Goal: Contribute content: Add original content to the website for others to see

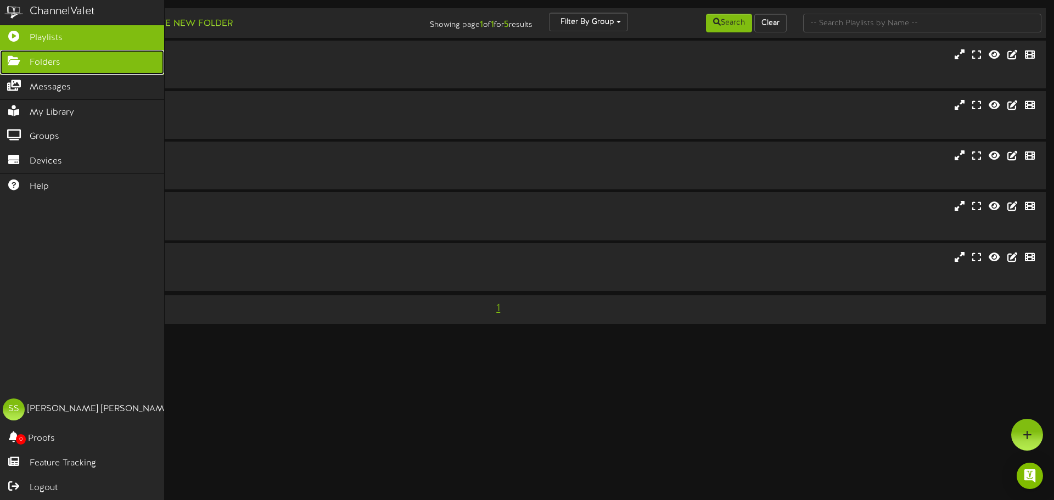
click at [10, 59] on icon at bounding box center [13, 59] width 27 height 8
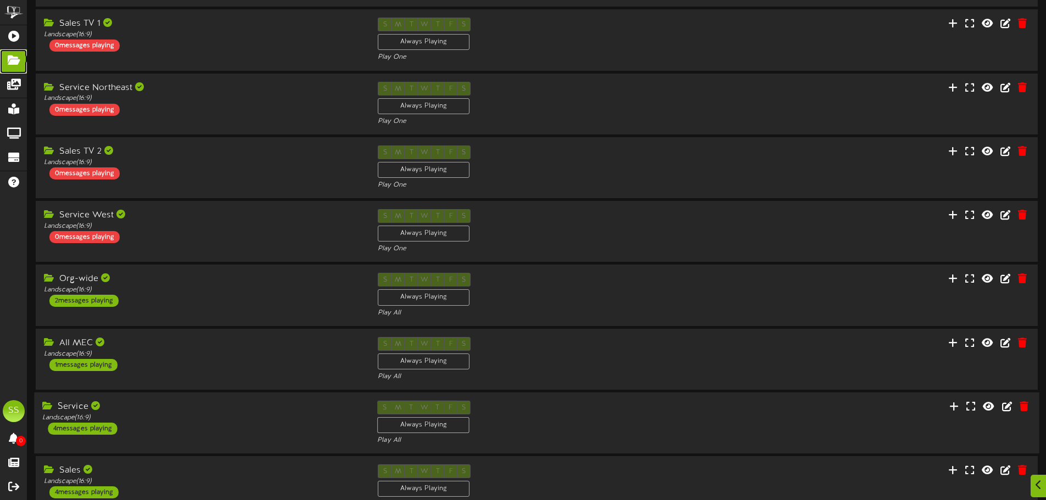
scroll to position [229, 0]
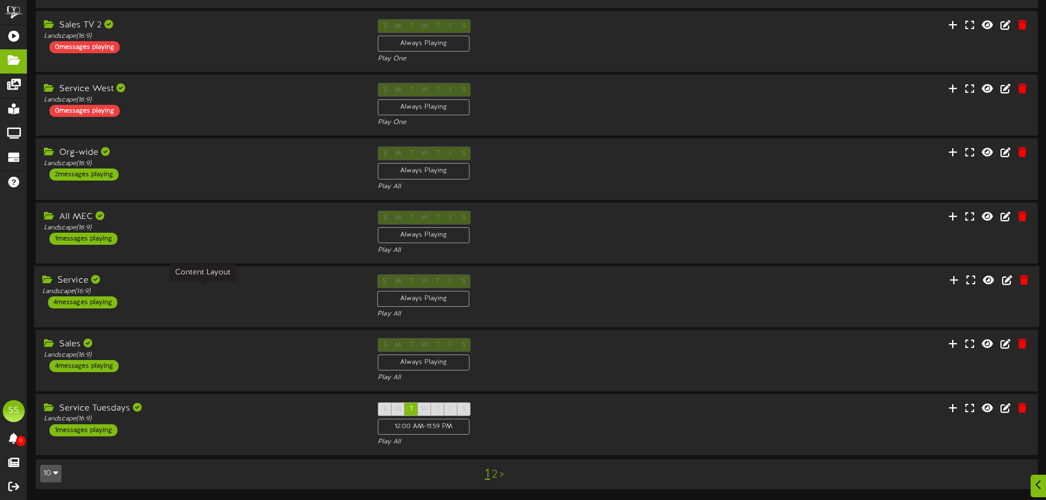
click at [187, 288] on div "Landscape ( 16:9 )" at bounding box center [201, 291] width 318 height 9
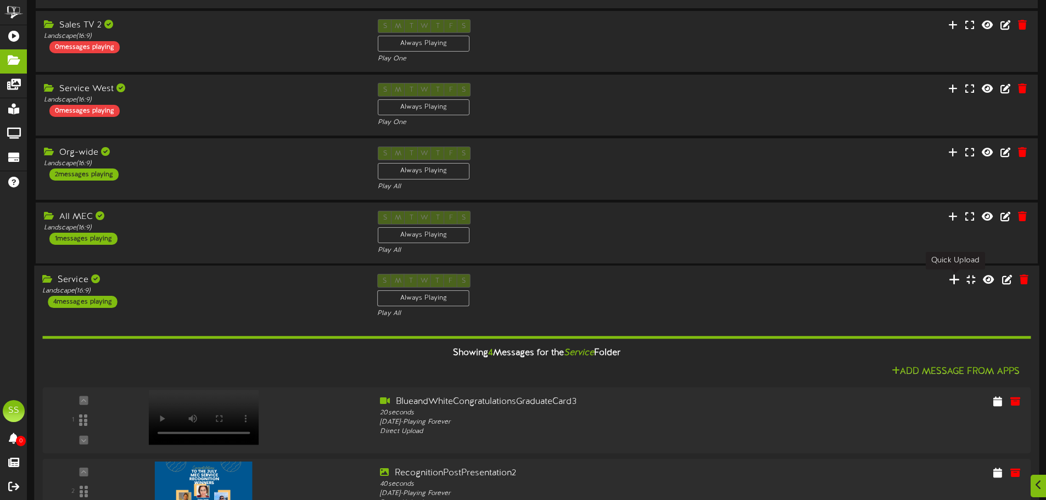
click at [955, 282] on icon at bounding box center [954, 279] width 11 height 12
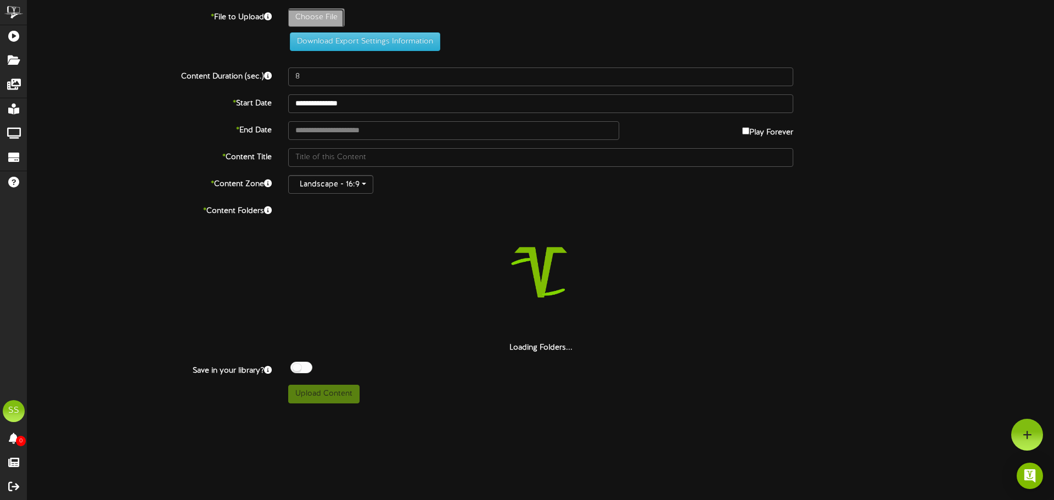
type input "**********"
type input "ThankyouBlanca1"
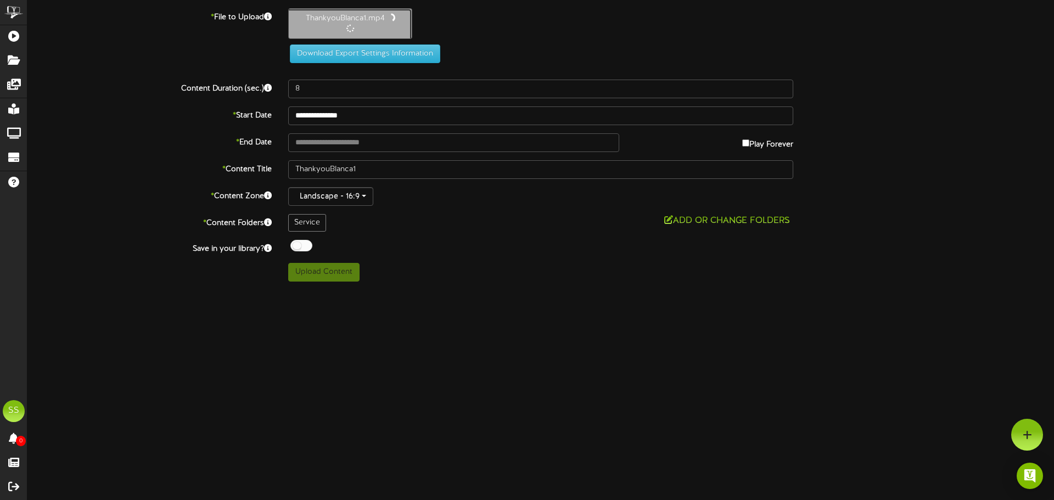
type input "40"
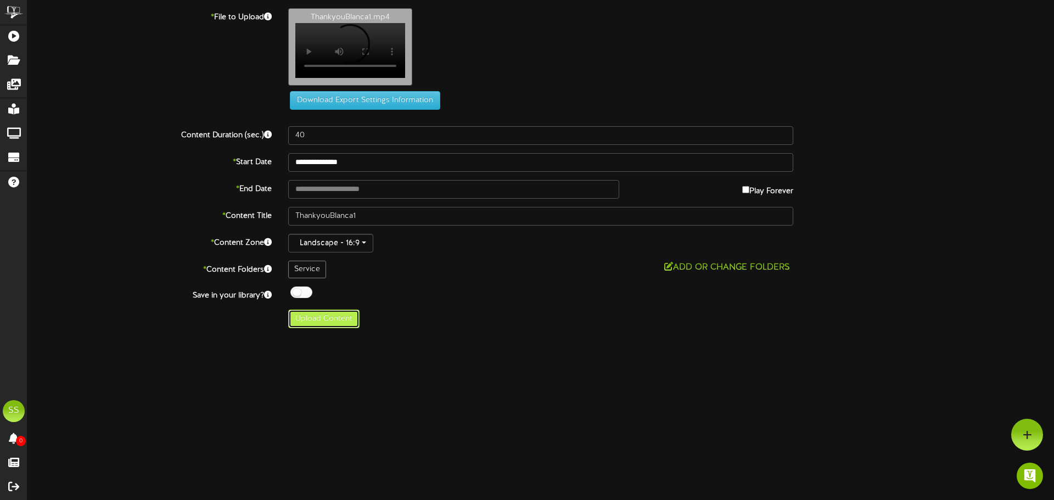
click at [335, 328] on button "Upload Content" at bounding box center [323, 319] width 71 height 19
type input "**********"
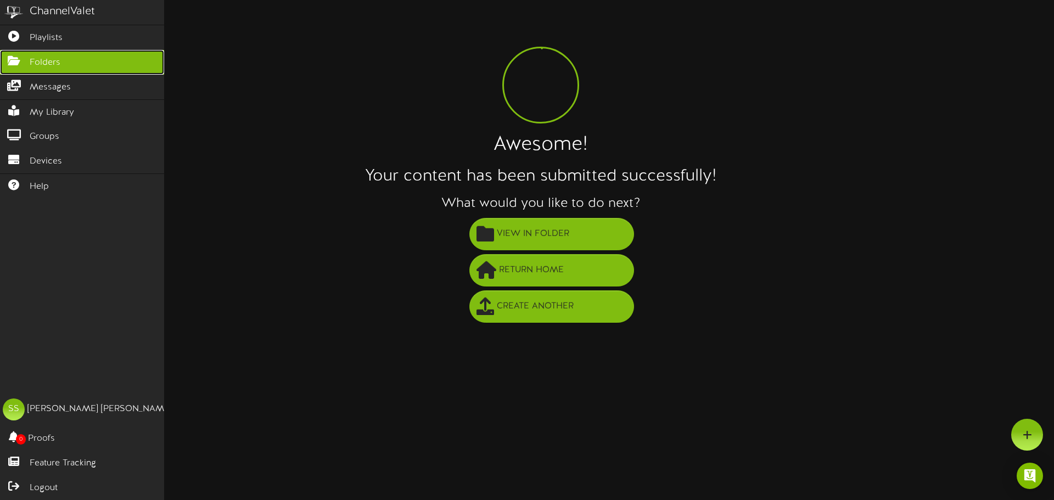
click at [15, 63] on icon at bounding box center [13, 59] width 27 height 8
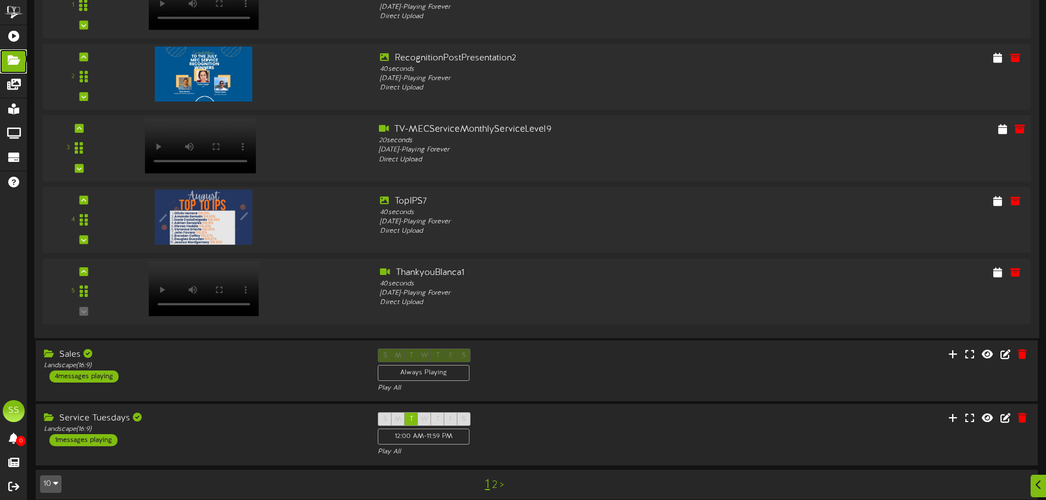
scroll to position [655, 0]
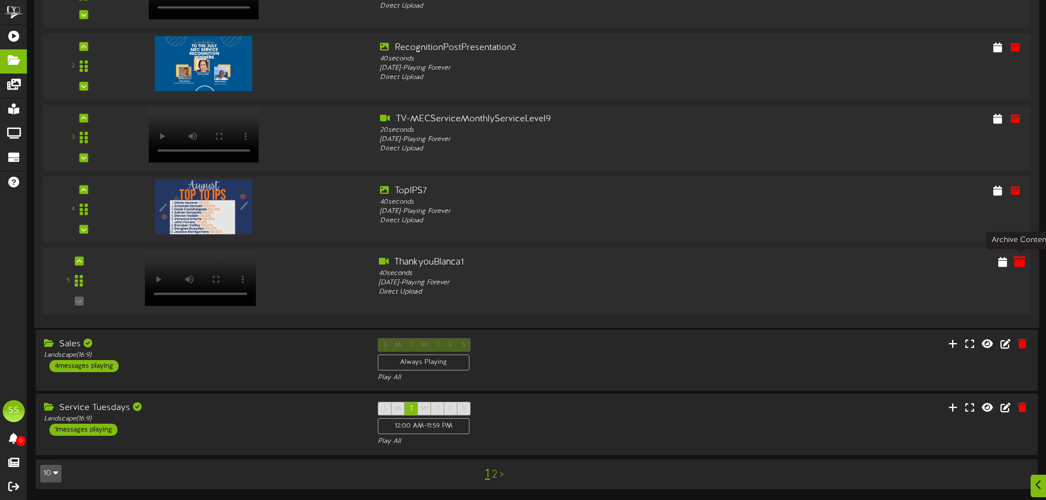
click at [1018, 264] on icon at bounding box center [1019, 261] width 12 height 12
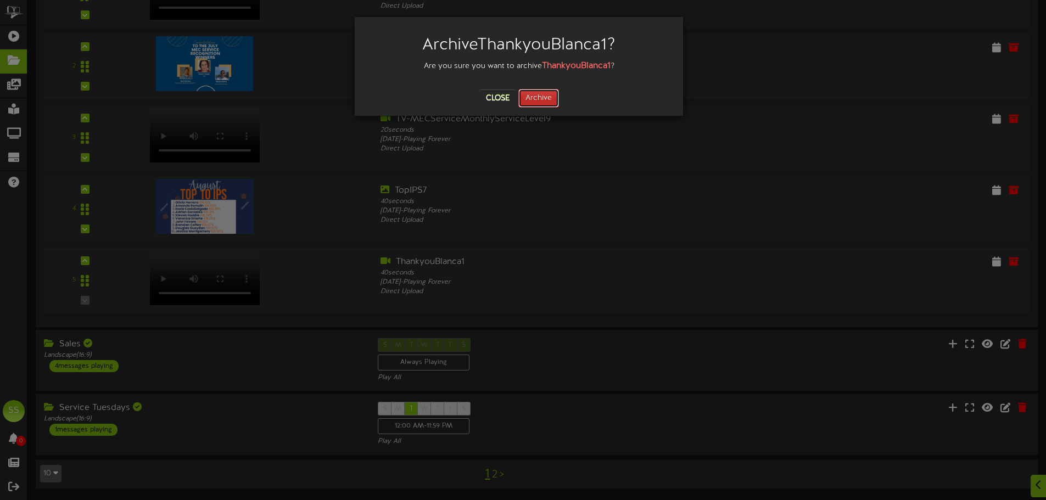
click at [526, 96] on button "Archive" at bounding box center [538, 98] width 41 height 19
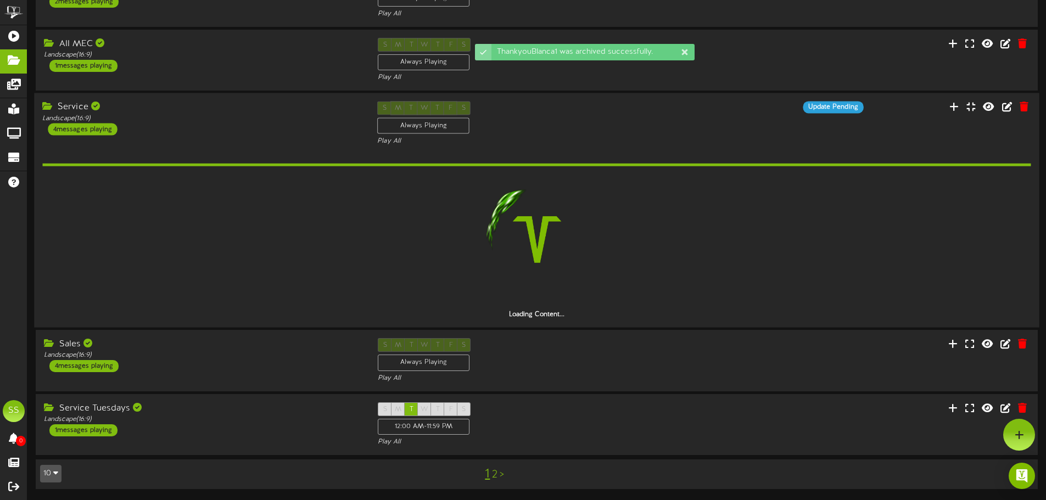
scroll to position [402, 0]
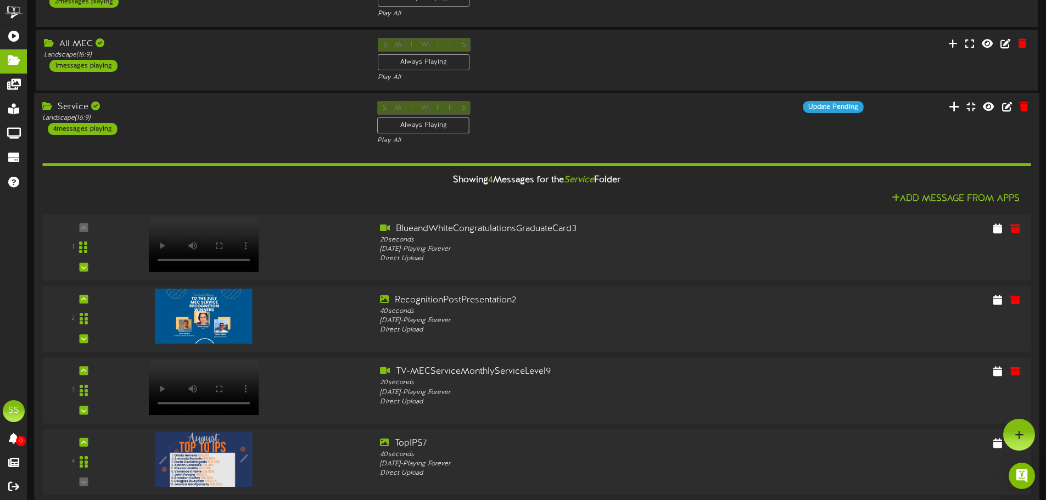
click at [961, 110] on button at bounding box center [954, 107] width 18 height 17
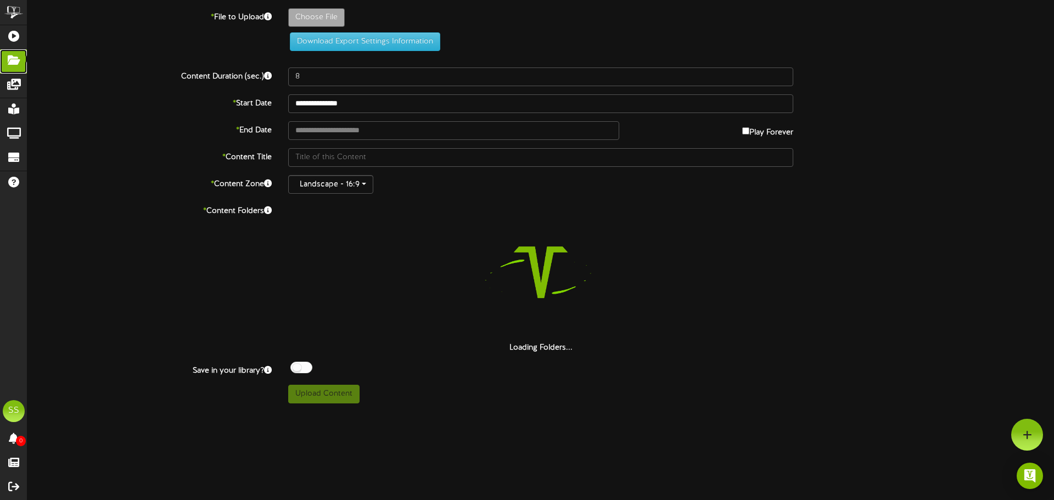
click at [5, 64] on link "Folders" at bounding box center [13, 61] width 27 height 24
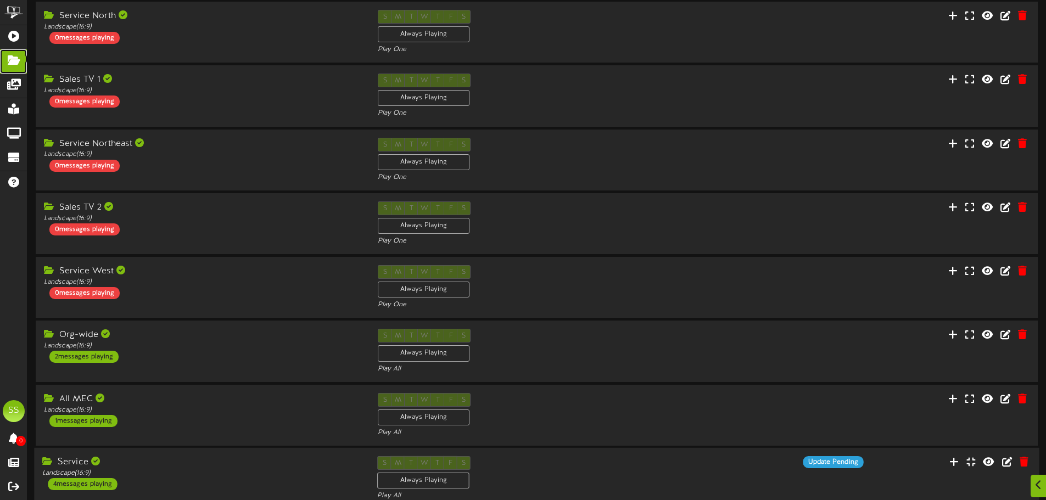
scroll to position [274, 0]
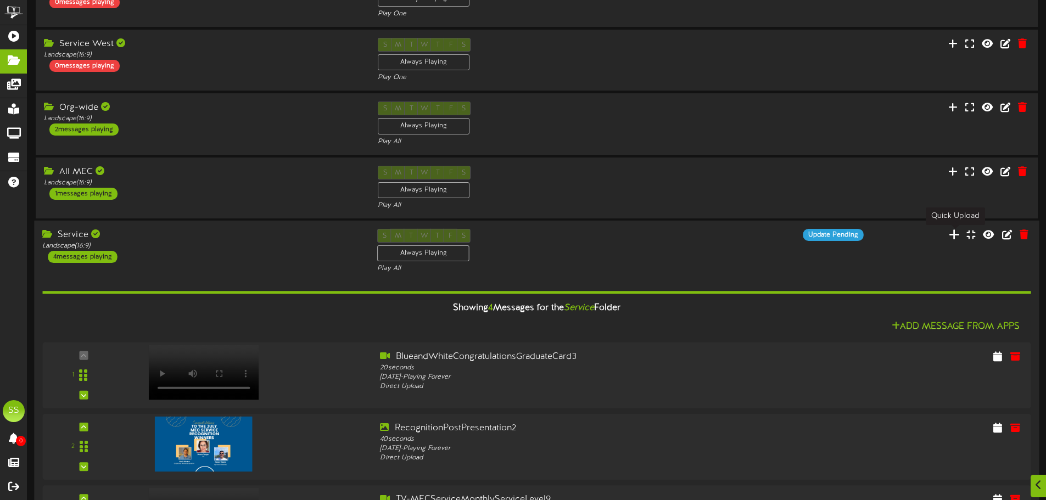
click at [956, 232] on icon at bounding box center [954, 234] width 11 height 12
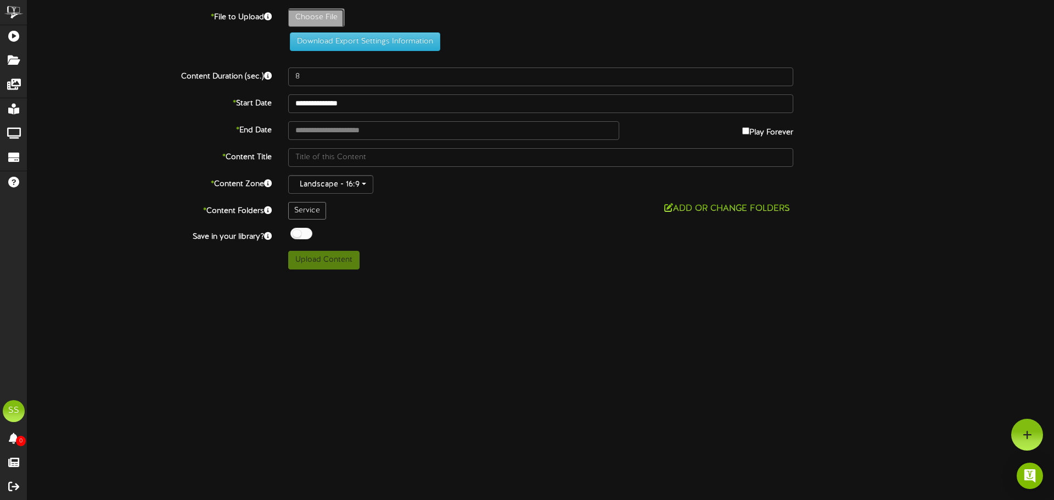
type input "**********"
type input "ThankyouBlanca1"
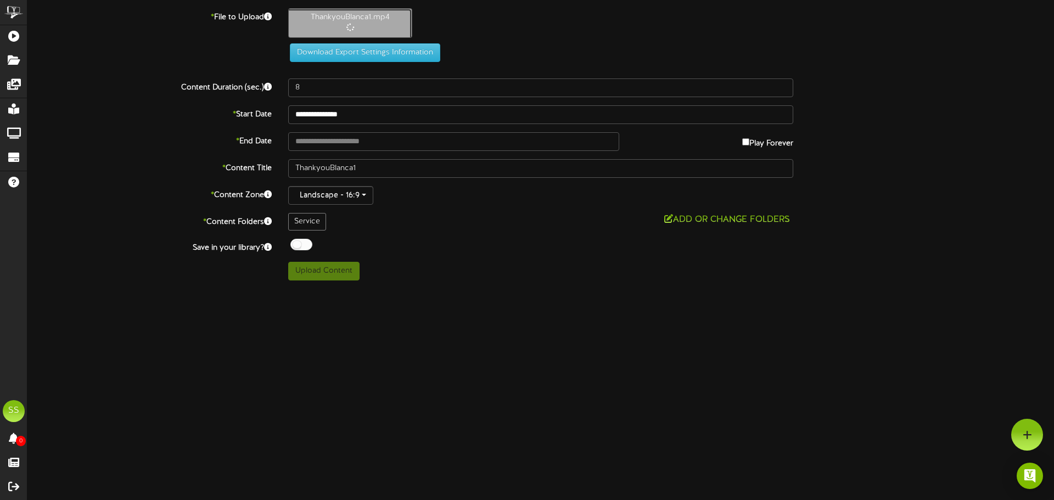
type input "40"
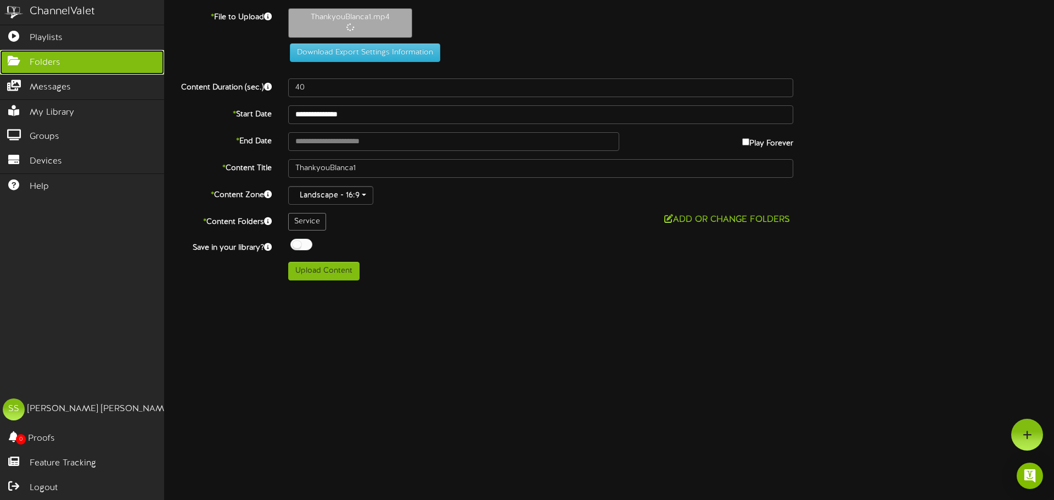
click at [20, 64] on link "Folders" at bounding box center [82, 62] width 164 height 25
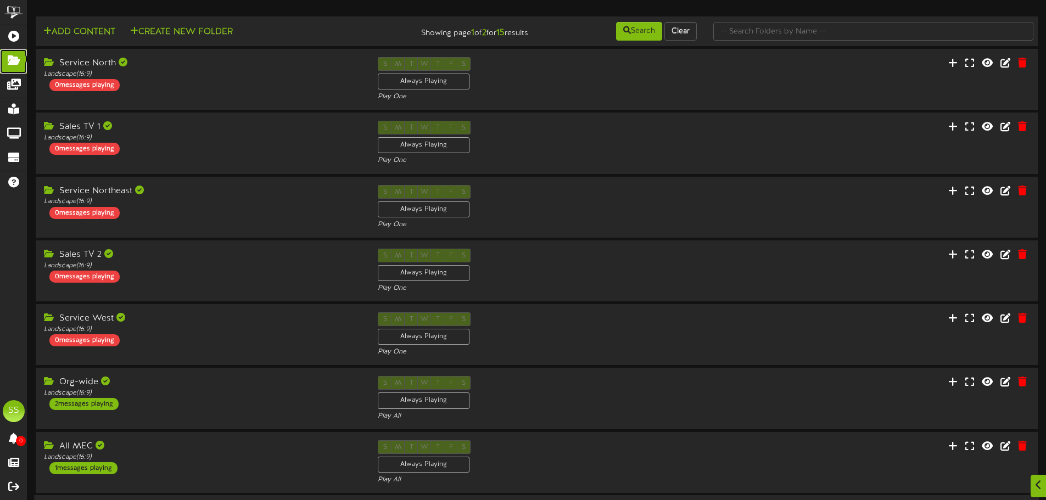
scroll to position [220, 0]
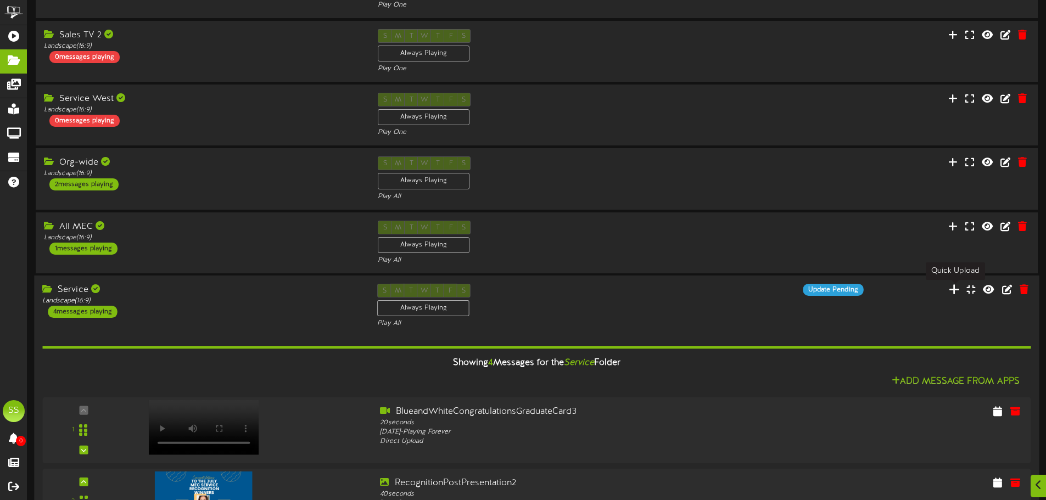
click at [955, 292] on icon at bounding box center [954, 289] width 11 height 12
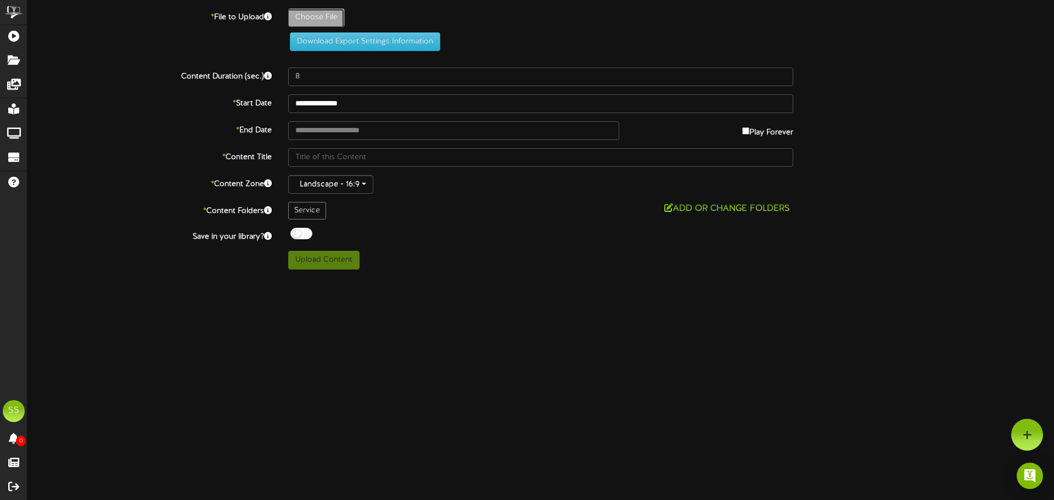
type input "**********"
type input "ThankyouBlanca2"
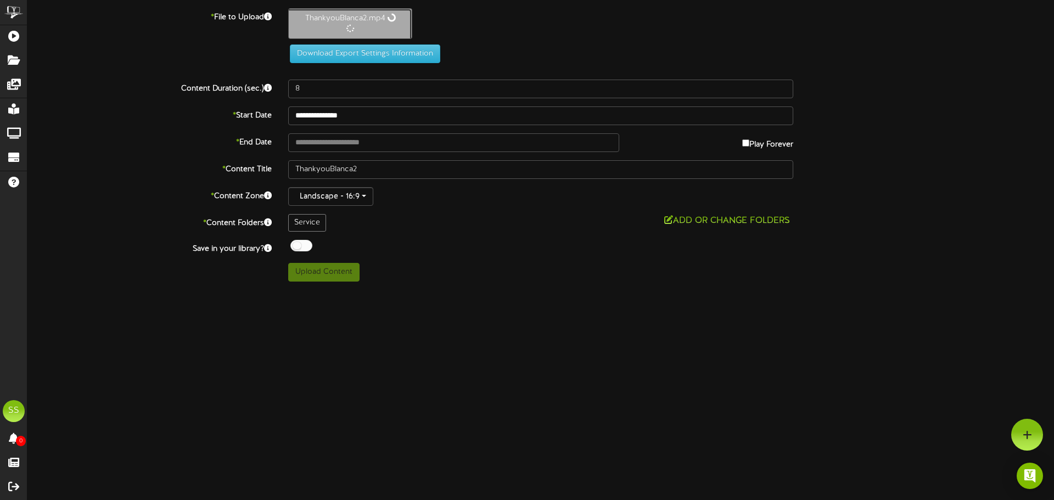
type input "40"
click at [345, 273] on button "Upload Content" at bounding box center [323, 271] width 71 height 19
type input "**********"
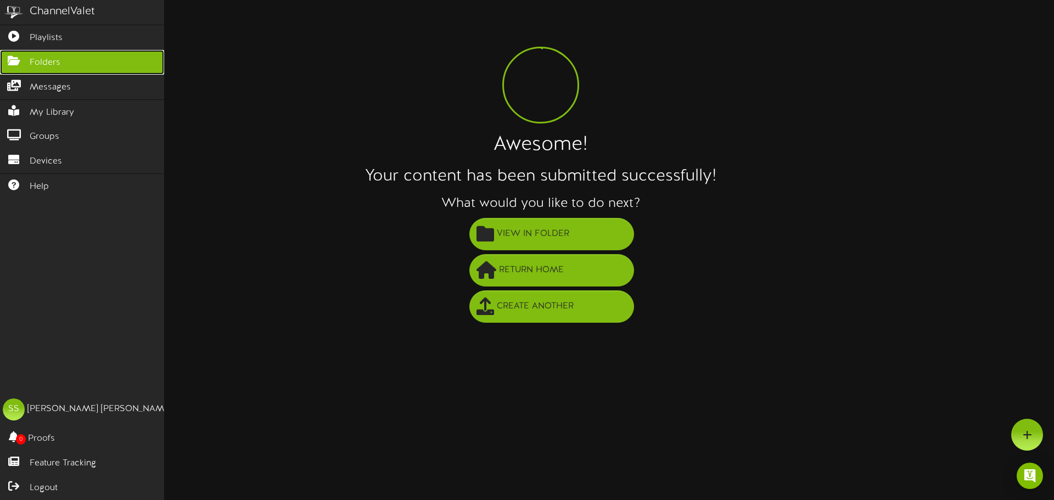
click at [5, 57] on icon at bounding box center [13, 59] width 27 height 8
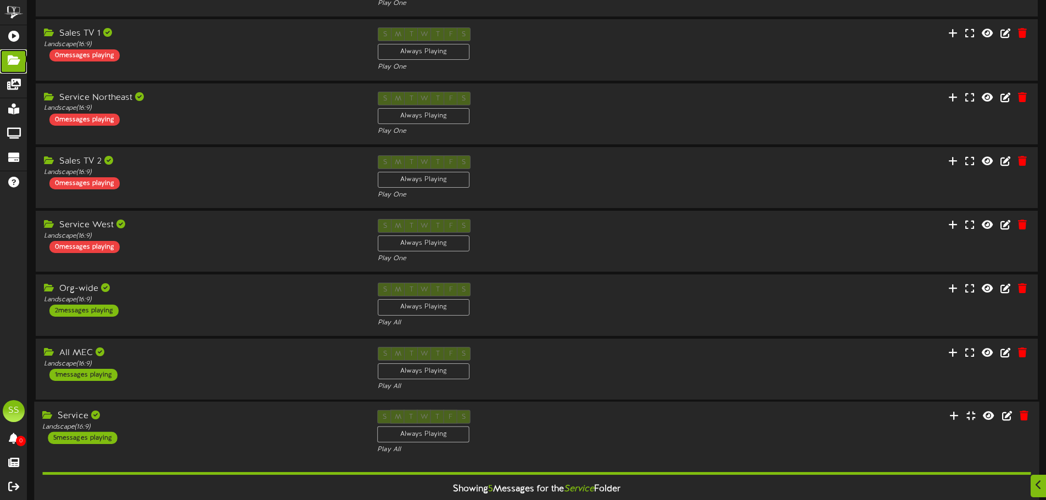
scroll to position [274, 0]
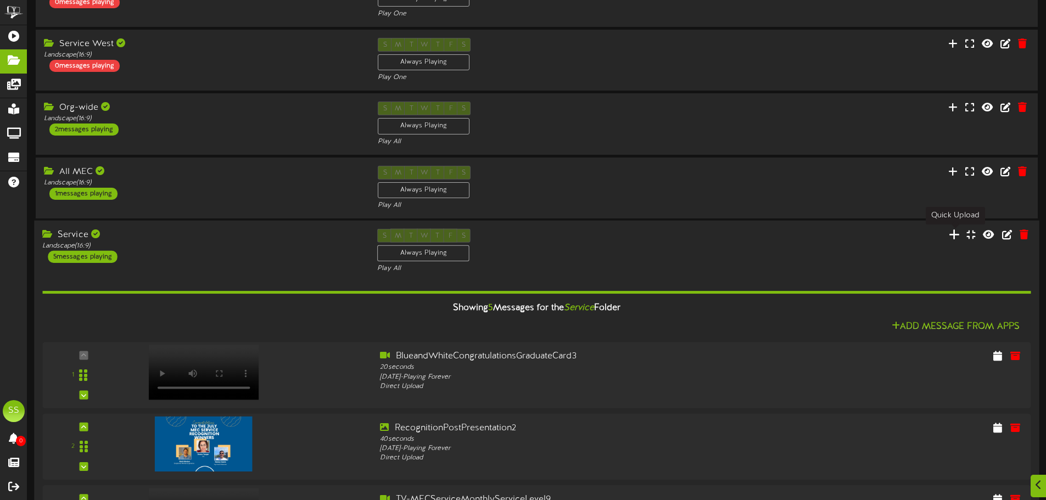
click at [956, 231] on icon at bounding box center [954, 234] width 11 height 12
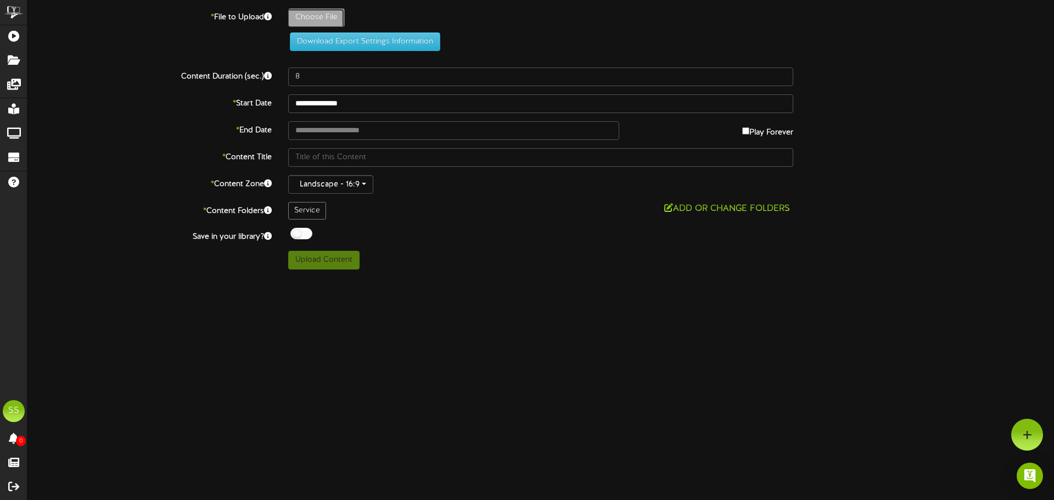
type input "**********"
type input "Untitleddesign1"
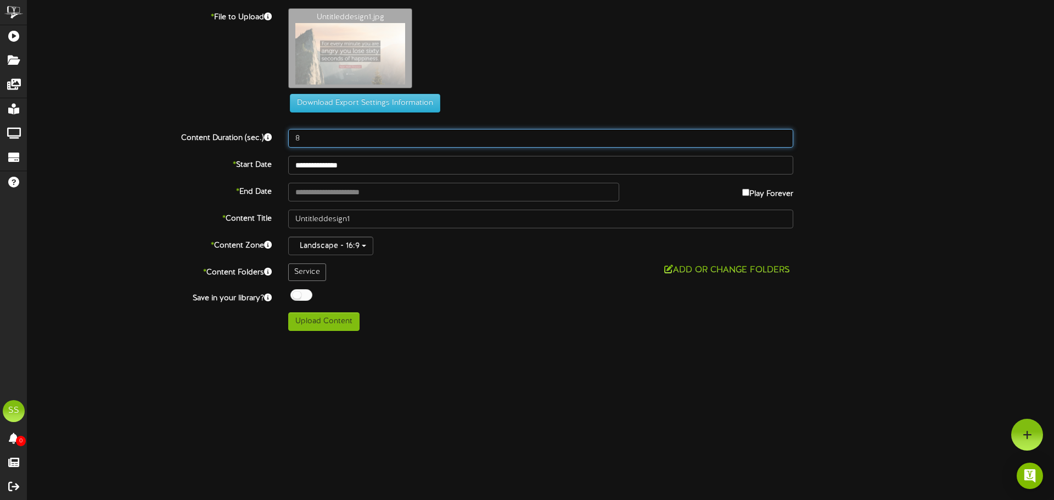
drag, startPoint x: 327, startPoint y: 135, endPoint x: 205, endPoint y: 130, distance: 122.0
click at [206, 131] on div "Content Duration (sec.) 8" at bounding box center [540, 138] width 1043 height 19
type input "40"
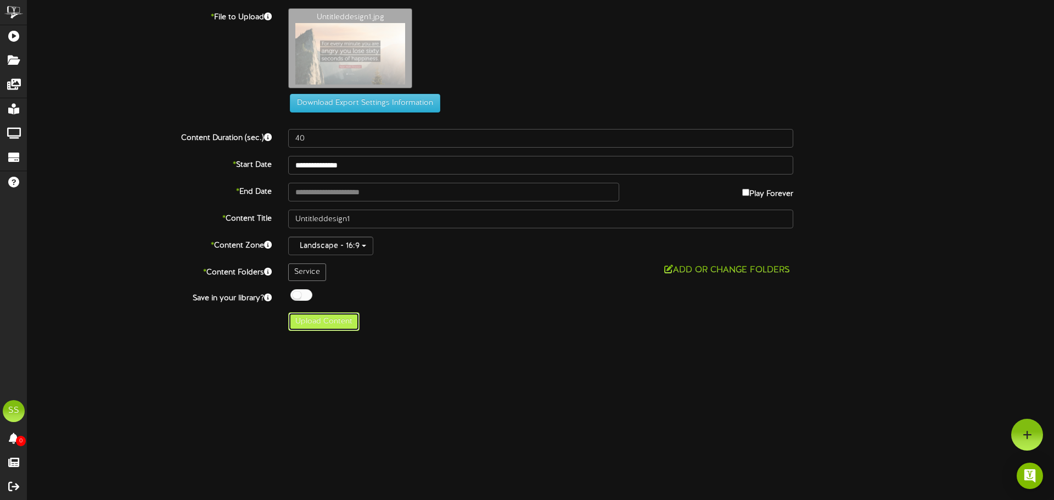
click at [332, 324] on button "Upload Content" at bounding box center [323, 321] width 71 height 19
type input "**********"
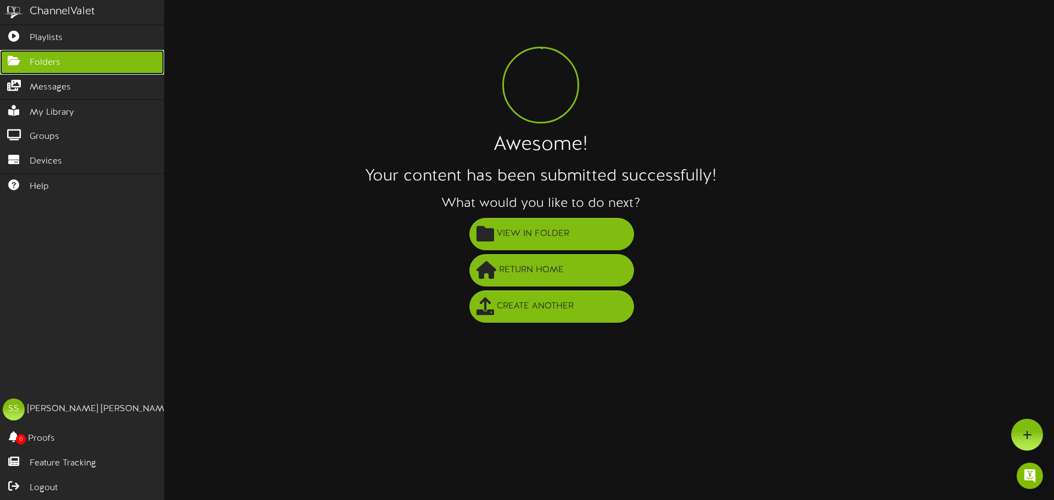
click at [36, 60] on span "Folders" at bounding box center [45, 63] width 31 height 13
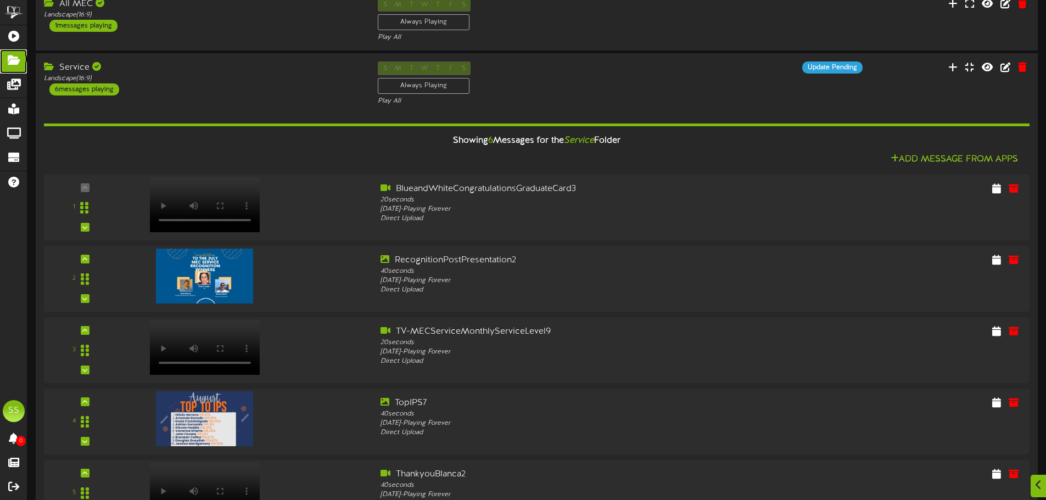
scroll to position [494, 0]
